Goal: Task Accomplishment & Management: Manage account settings

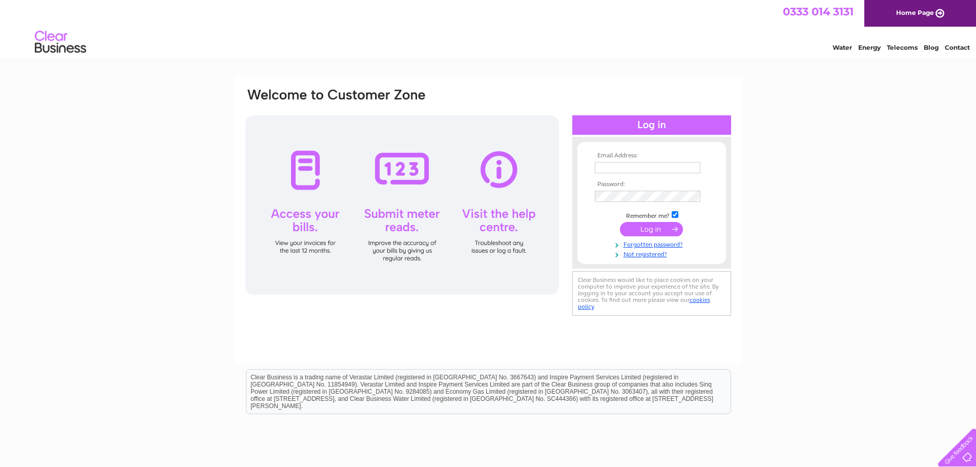
type input "accounts@purespauk.com"
click at [673, 226] on input "submit" at bounding box center [651, 229] width 63 height 14
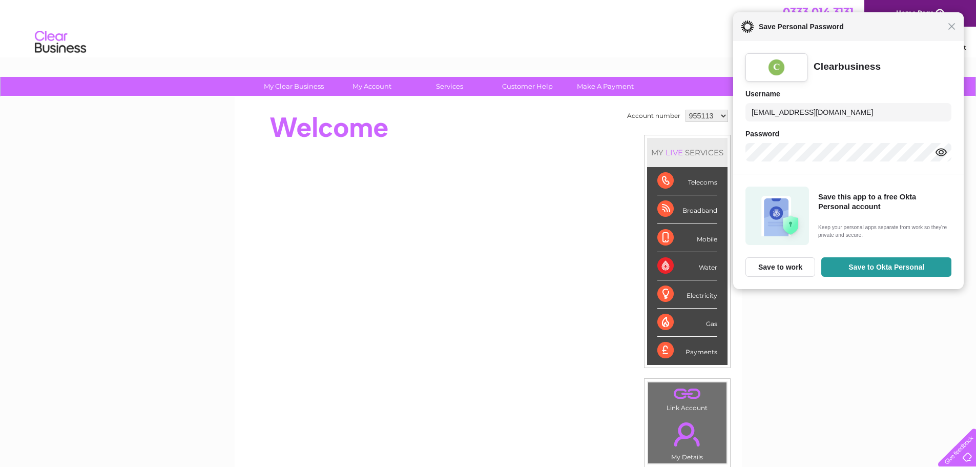
click at [954, 34] on div "Close Save Personal Password" at bounding box center [848, 26] width 231 height 29
drag, startPoint x: 145, startPoint y: 153, endPoint x: 154, endPoint y: 146, distance: 12.0
click at [145, 152] on div "My Clear Business Login Details My Details My Preferences Link Account My Accou…" at bounding box center [488, 365] width 976 height 576
click at [847, 327] on div "My Clear Business Login Details My Details My Preferences Link Account My Accou…" at bounding box center [488, 365] width 976 height 576
click at [954, 30] on span "Close" at bounding box center [953, 27] width 8 height 8
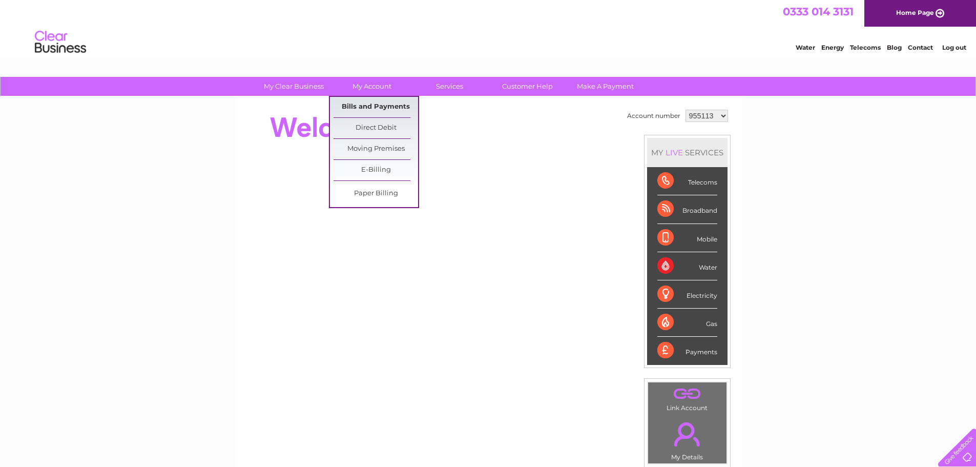
click at [375, 109] on link "Bills and Payments" at bounding box center [376, 107] width 85 height 21
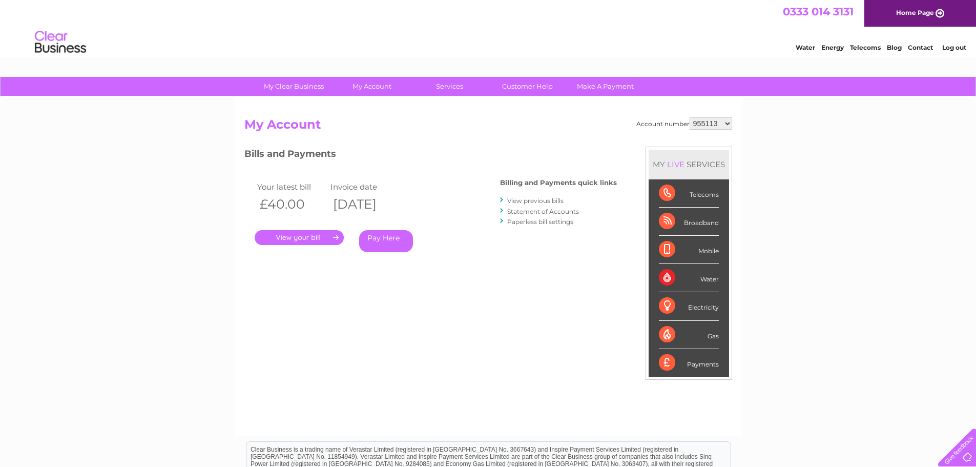
click at [728, 121] on select "955113 1097935 3024960" at bounding box center [711, 123] width 43 height 12
select select "1097935"
click at [690, 117] on select "955113 1097935 3024960" at bounding box center [711, 123] width 43 height 12
click at [725, 126] on select "955113 1097935 3024960" at bounding box center [711, 123] width 43 height 12
select select "3024960"
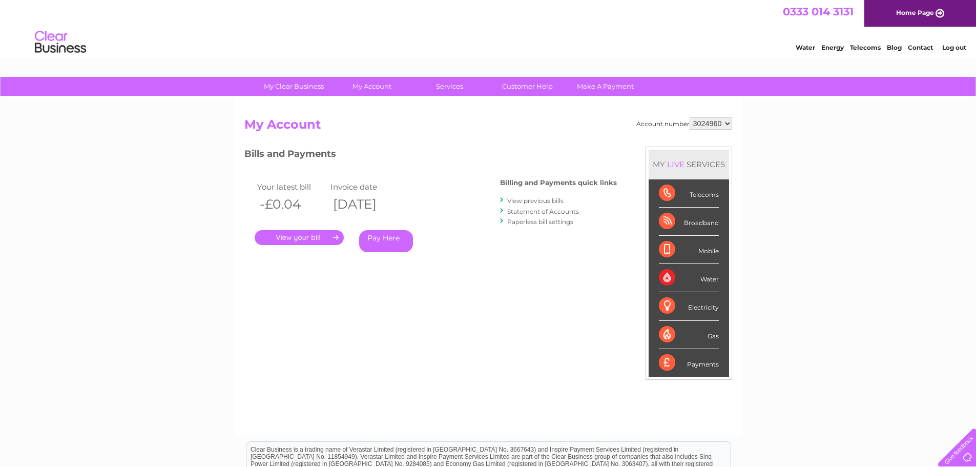
click at [690, 117] on select "955113 1097935 3024960" at bounding box center [711, 123] width 43 height 12
click at [112, 147] on div "My Clear Business Login Details My Details My Preferences Link Account My Accou…" at bounding box center [488, 344] width 976 height 535
click at [299, 235] on link "." at bounding box center [299, 237] width 89 height 15
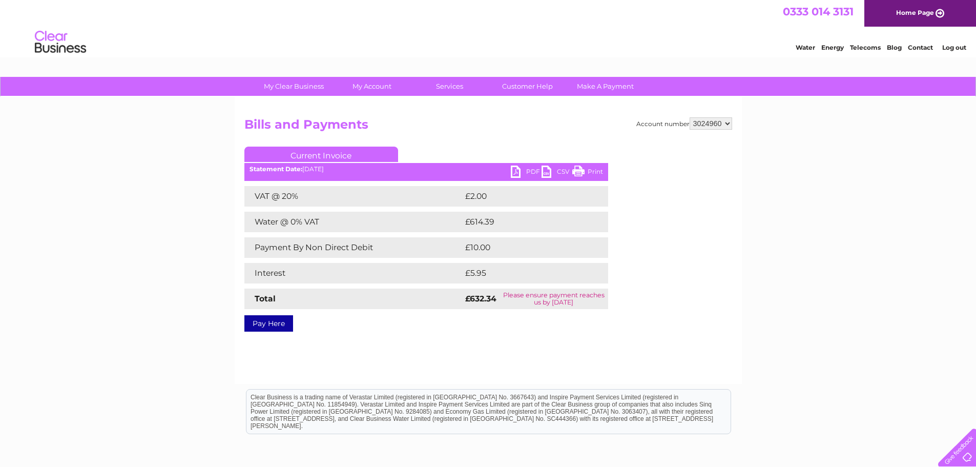
click at [524, 173] on link "PDF" at bounding box center [526, 173] width 31 height 15
drag, startPoint x: 101, startPoint y: 156, endPoint x: 191, endPoint y: 134, distance: 92.4
click at [103, 156] on div "My Clear Business Login Details My Details My Preferences Link Account My Accou…" at bounding box center [488, 318] width 976 height 482
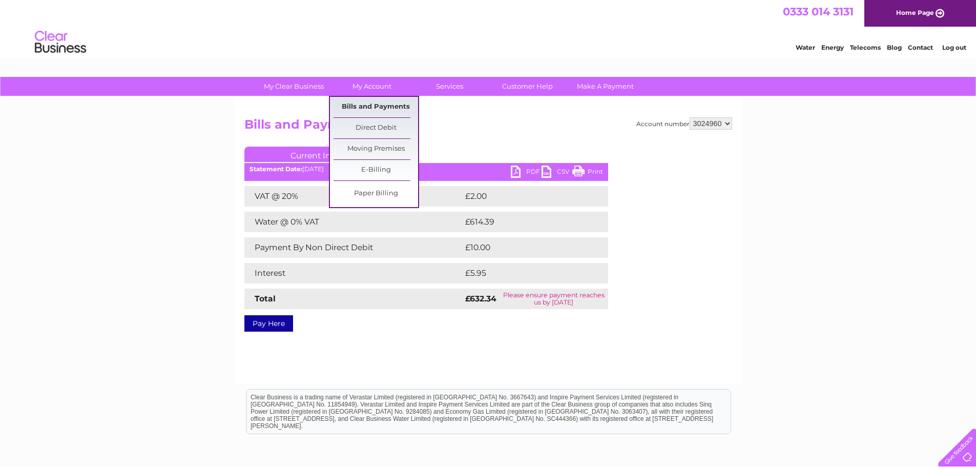
click at [394, 103] on link "Bills and Payments" at bounding box center [376, 107] width 85 height 21
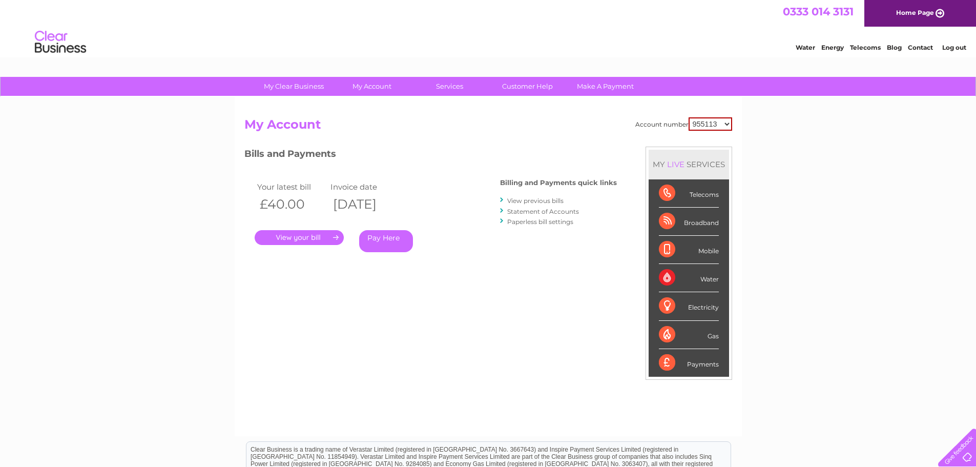
click at [722, 128] on select "955113 1097935 3024960" at bounding box center [711, 123] width 44 height 13
select select "3024960"
click at [689, 117] on select "955113 1097935 3024960" at bounding box center [711, 123] width 44 height 13
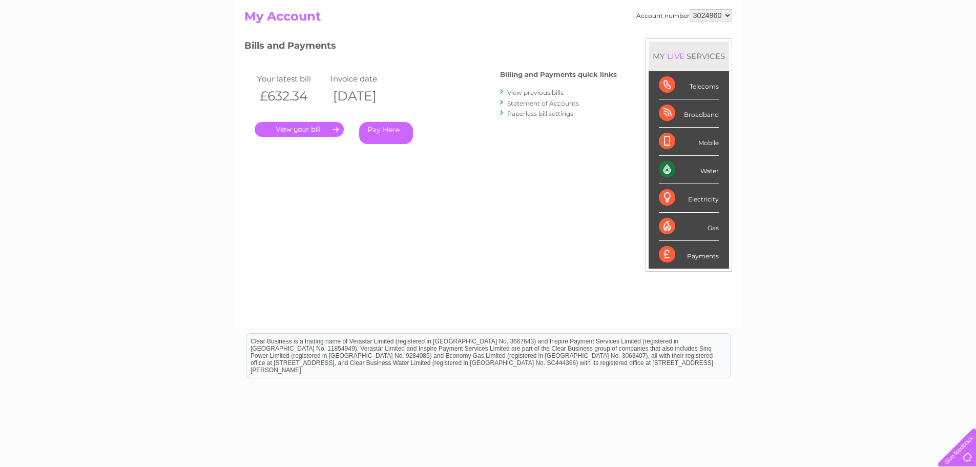
scroll to position [50, 0]
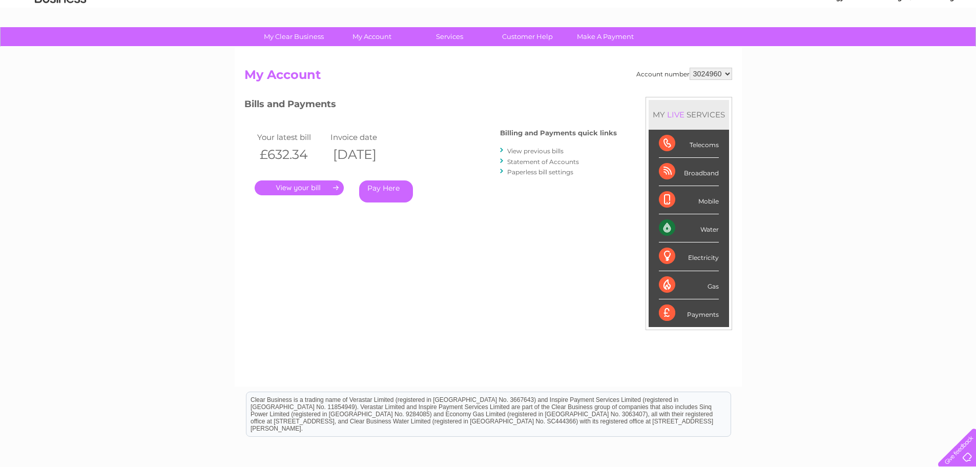
click at [502, 152] on div at bounding box center [502, 151] width 5 height 10
click at [499, 151] on div "Bills and Payments Billing and Payments quick links View previous bills Stateme…" at bounding box center [430, 157] width 373 height 120
click at [502, 150] on div at bounding box center [502, 151] width 5 height 10
drag, startPoint x: 500, startPoint y: 150, endPoint x: 521, endPoint y: 149, distance: 21.0
click at [500, 150] on div "Bills and Payments Billing and Payments quick links View previous bills Stateme…" at bounding box center [430, 157] width 373 height 120
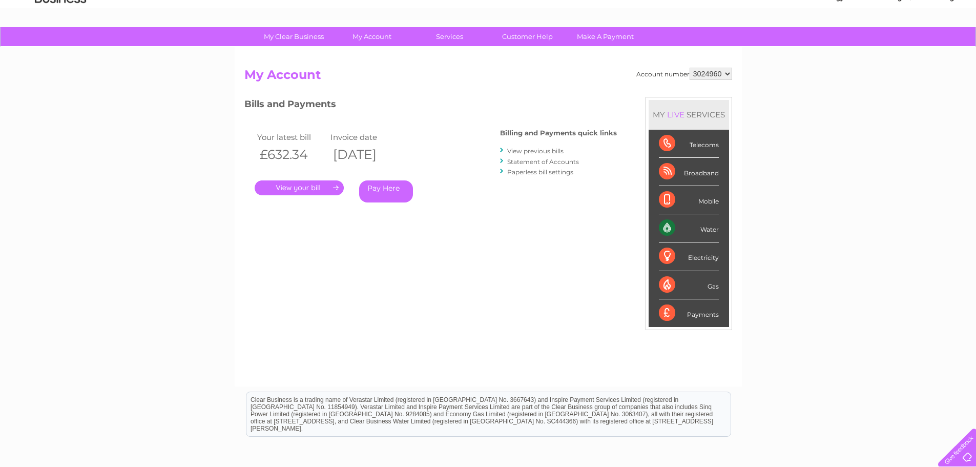
click at [112, 204] on div "My Clear Business Login Details My Details My Preferences Link Account My Accou…" at bounding box center [488, 294] width 976 height 535
click at [159, 184] on div "My Clear Business Login Details My Details My Preferences Link Account My Accou…" at bounding box center [488, 294] width 976 height 535
click at [529, 152] on link "View previous bills" at bounding box center [535, 151] width 56 height 8
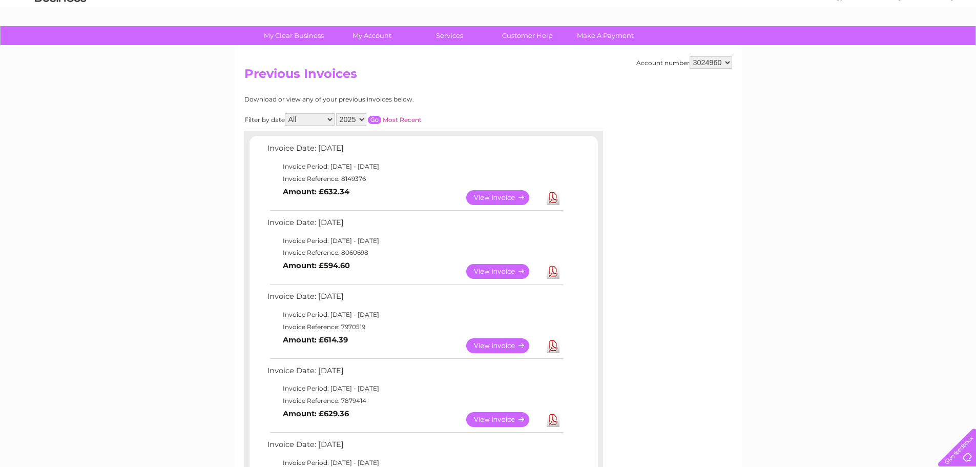
scroll to position [51, 0]
